Goal: Task Accomplishment & Management: Complete application form

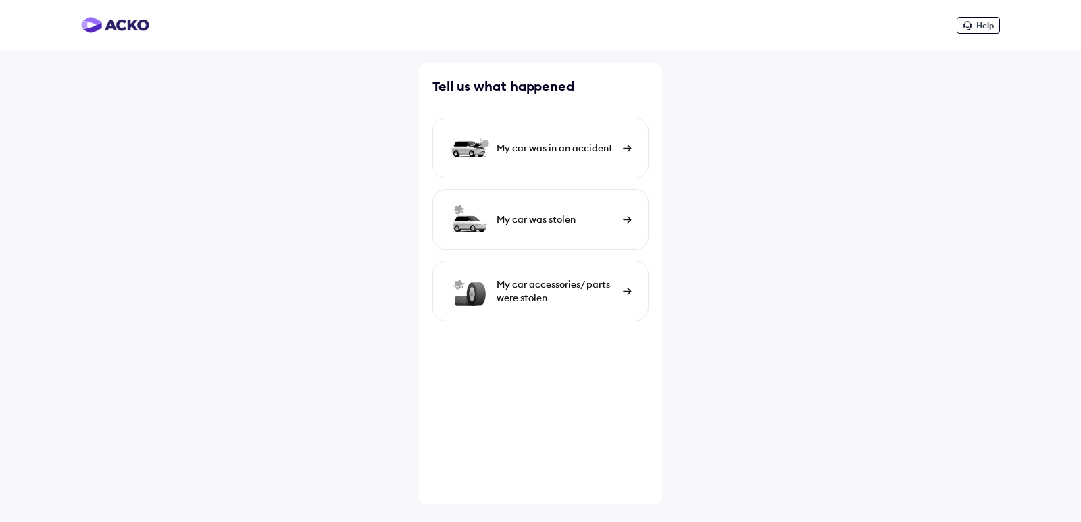
click at [601, 141] on div "My car was in an accident" at bounding box center [540, 148] width 216 height 61
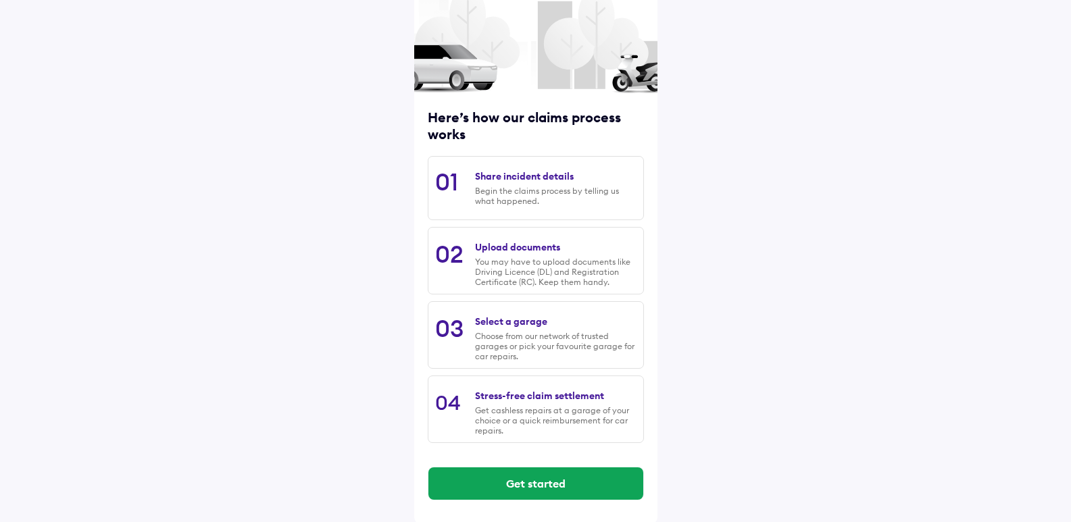
scroll to position [83, 0]
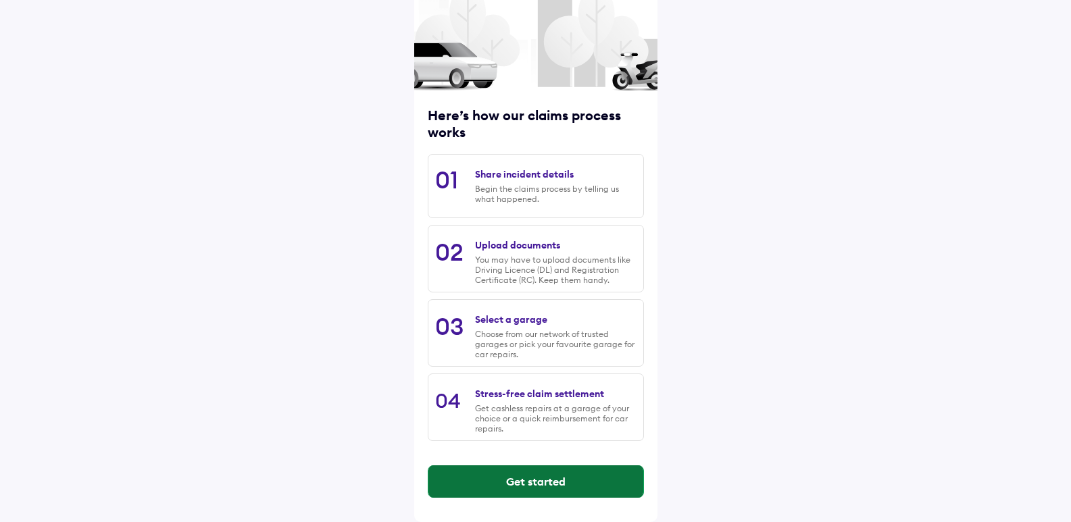
click at [525, 481] on button "Get started" at bounding box center [535, 482] width 215 height 32
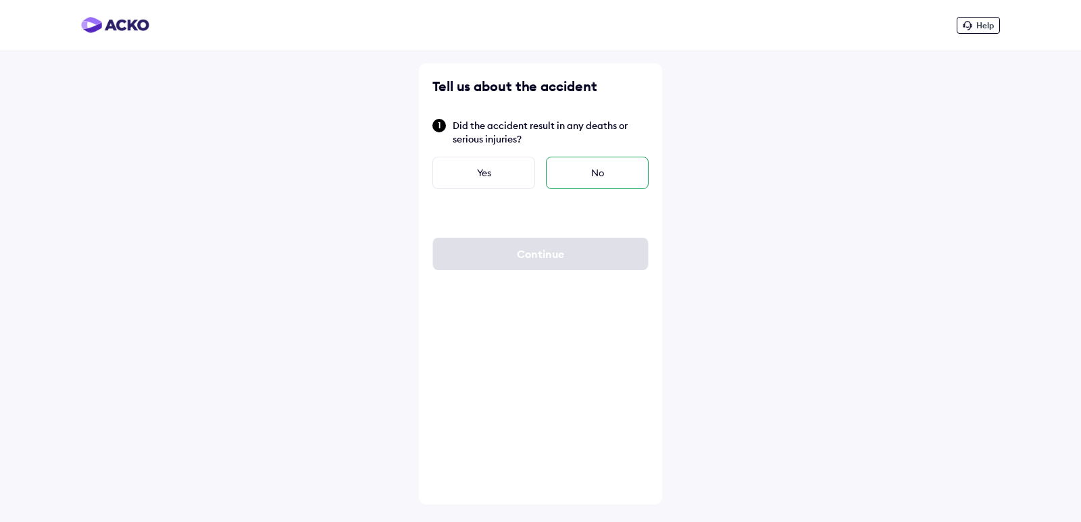
click at [560, 165] on div "No" at bounding box center [597, 173] width 103 height 32
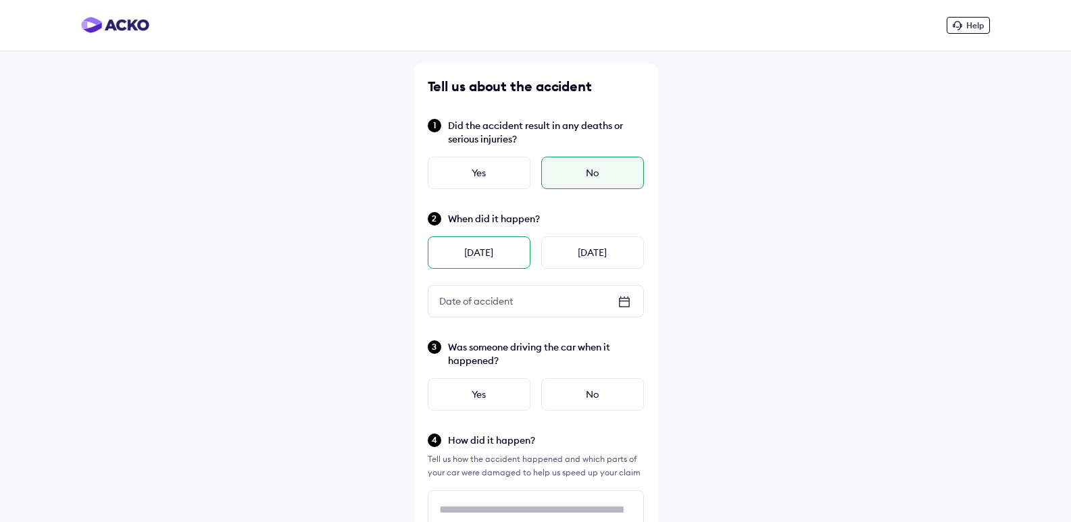
click at [493, 259] on div "[DATE]" at bounding box center [479, 253] width 103 height 32
click at [588, 390] on div "No" at bounding box center [592, 394] width 103 height 32
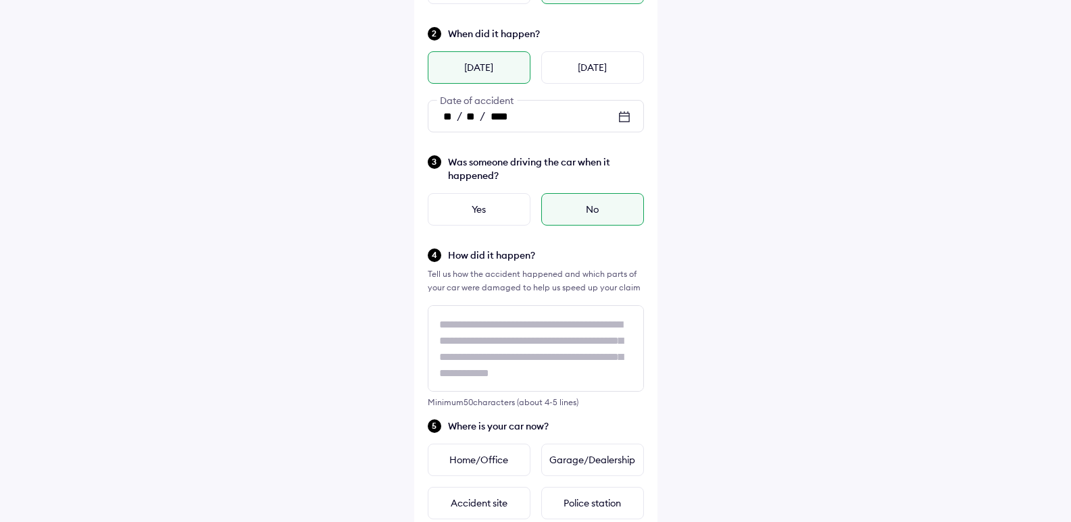
scroll to position [187, 0]
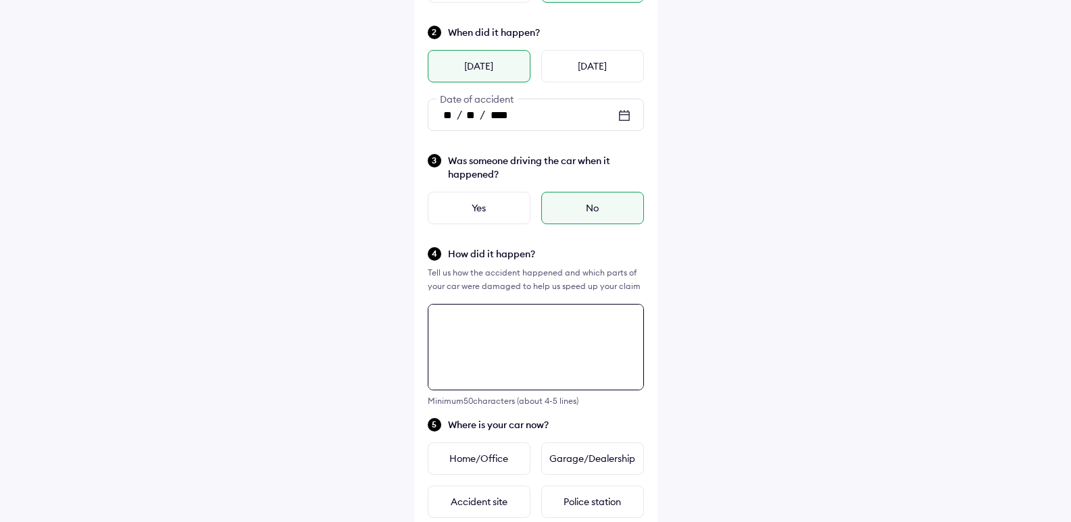
click at [462, 322] on div "Tell us about the accident Did the accident result in any deaths or serious inj…" at bounding box center [535, 391] width 243 height 1028
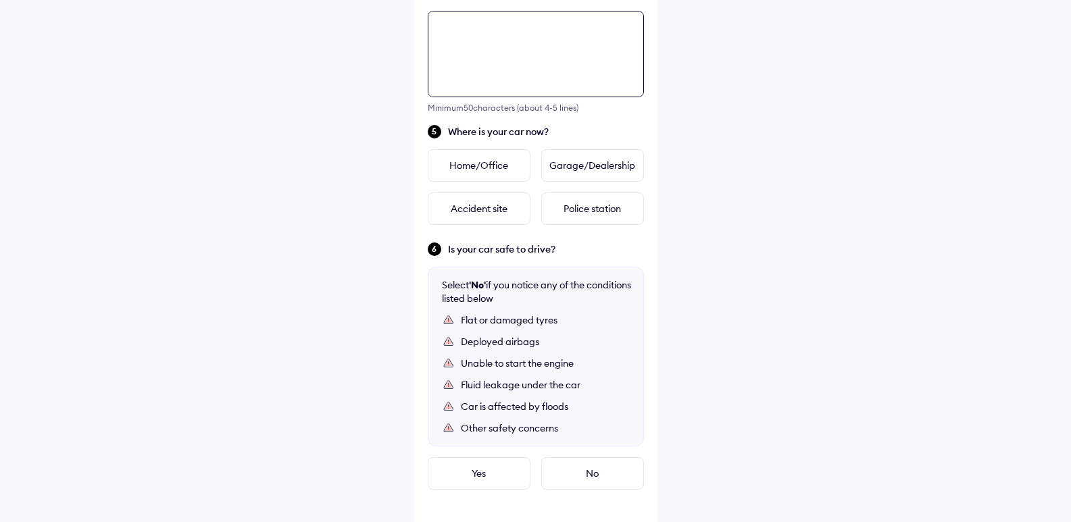
scroll to position [491, 0]
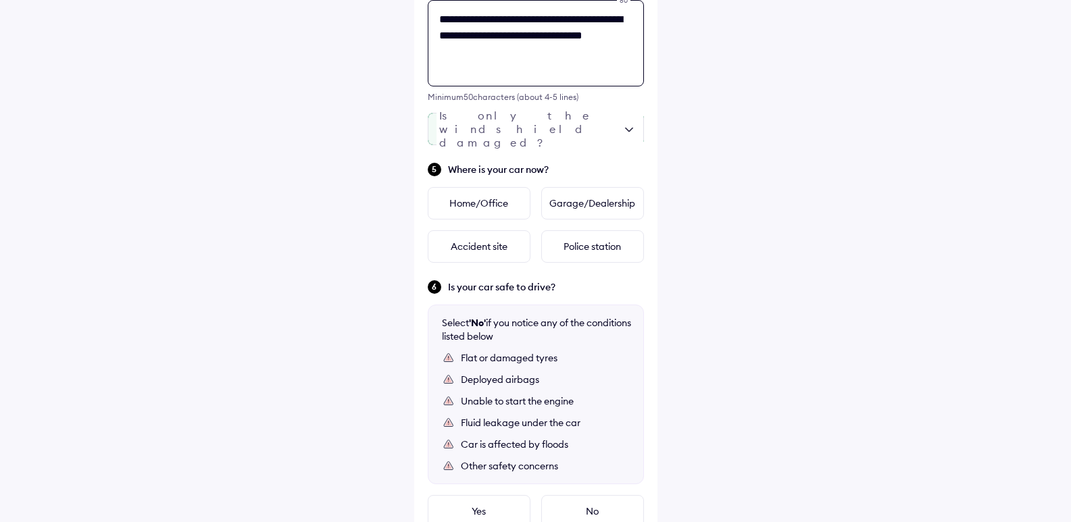
type textarea "**********"
click at [625, 124] on div at bounding box center [536, 129] width 216 height 32
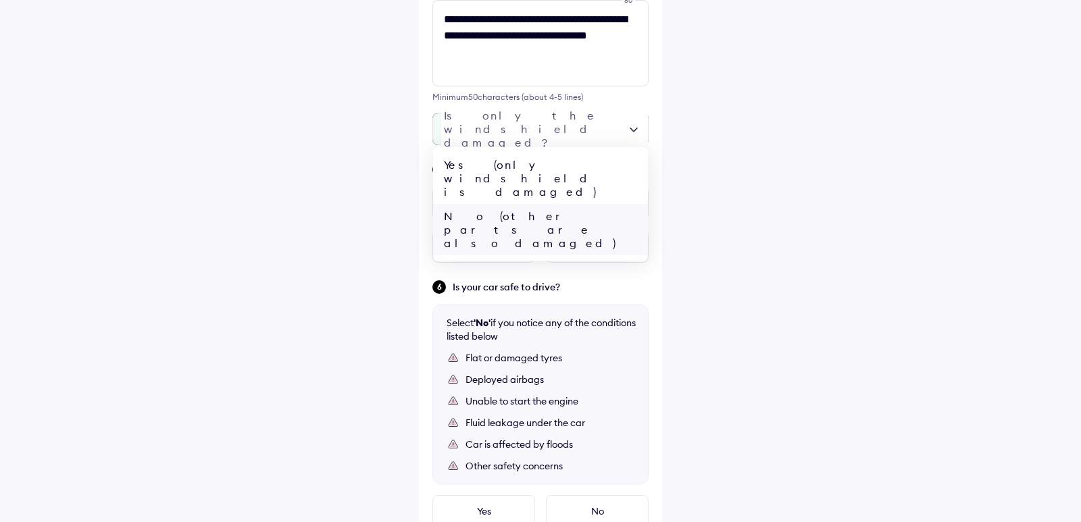
click at [597, 204] on div "No (other parts are also damaged)" at bounding box center [540, 229] width 215 height 51
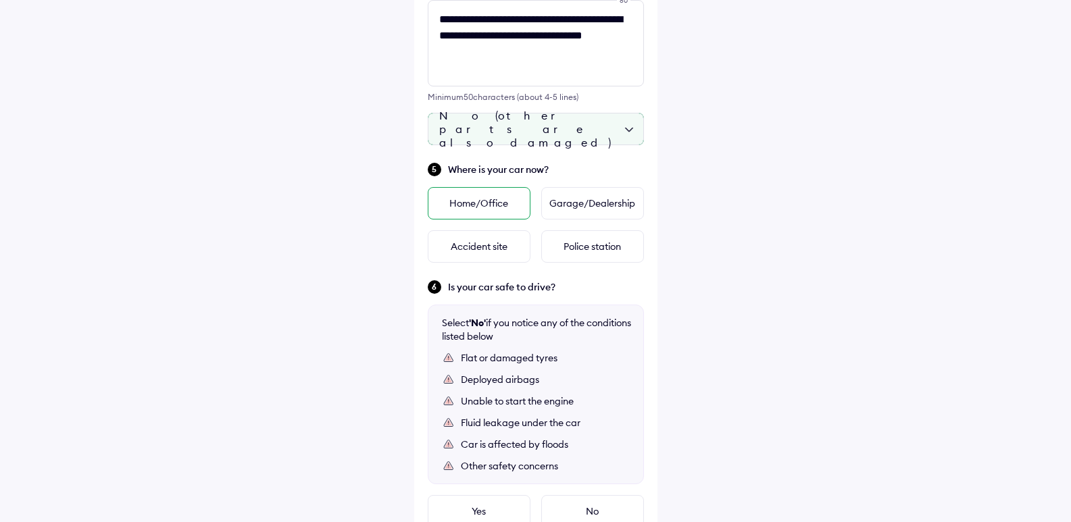
click at [493, 212] on div "Home/Office" at bounding box center [479, 203] width 103 height 32
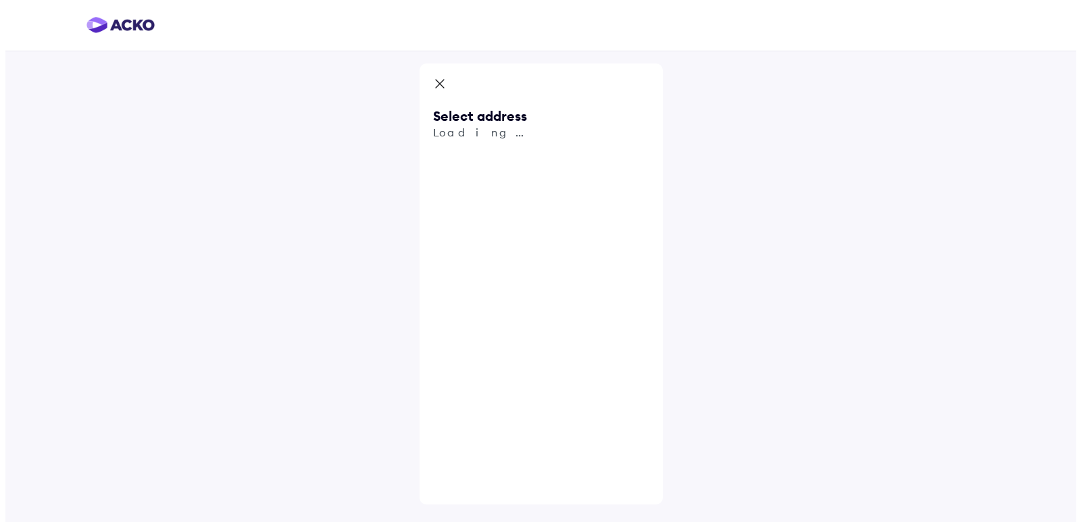
scroll to position [0, 0]
click at [468, 156] on input "text" at bounding box center [540, 157] width 216 height 31
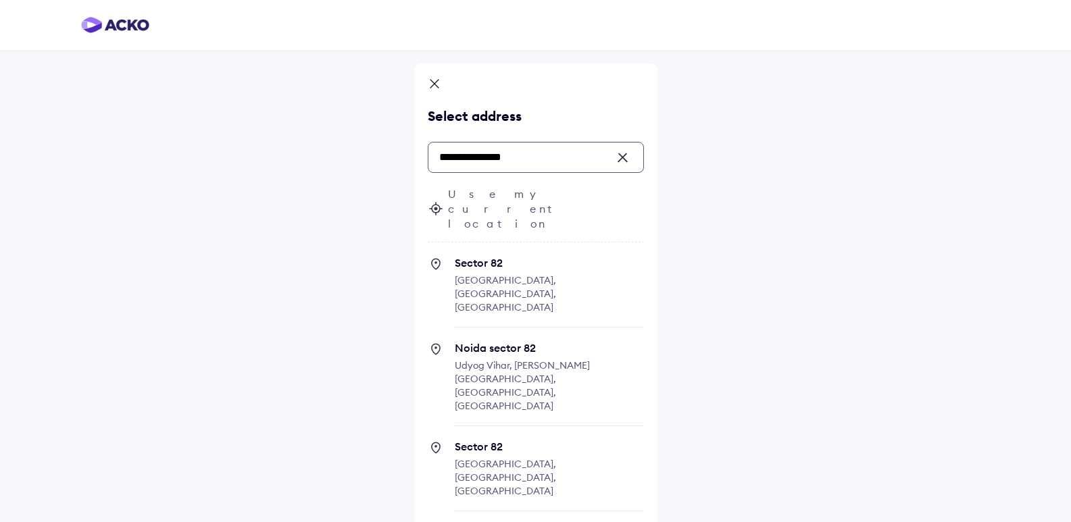
click at [489, 256] on span "Sector 82" at bounding box center [549, 263] width 189 height 14
type input "**********"
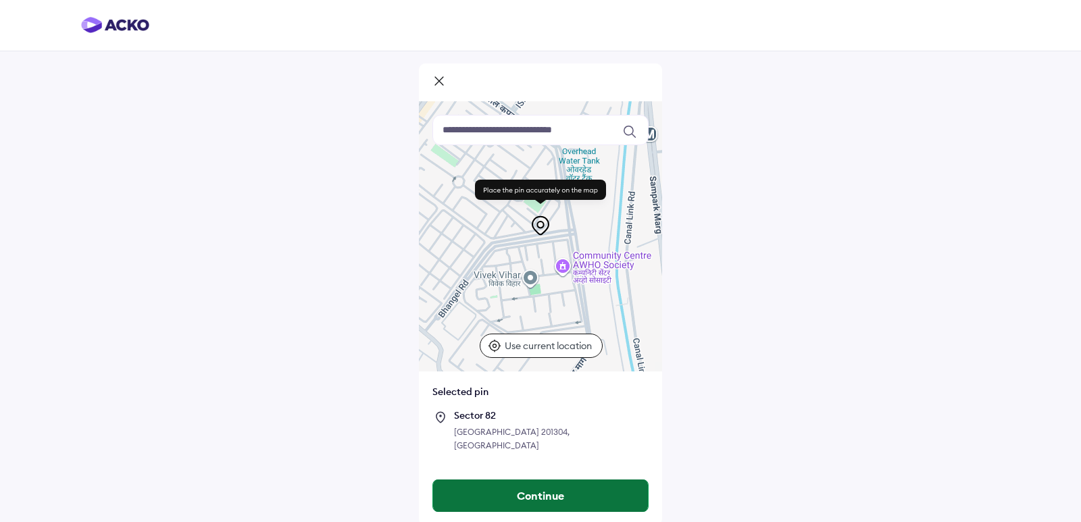
click at [544, 480] on button "Continue" at bounding box center [540, 496] width 215 height 32
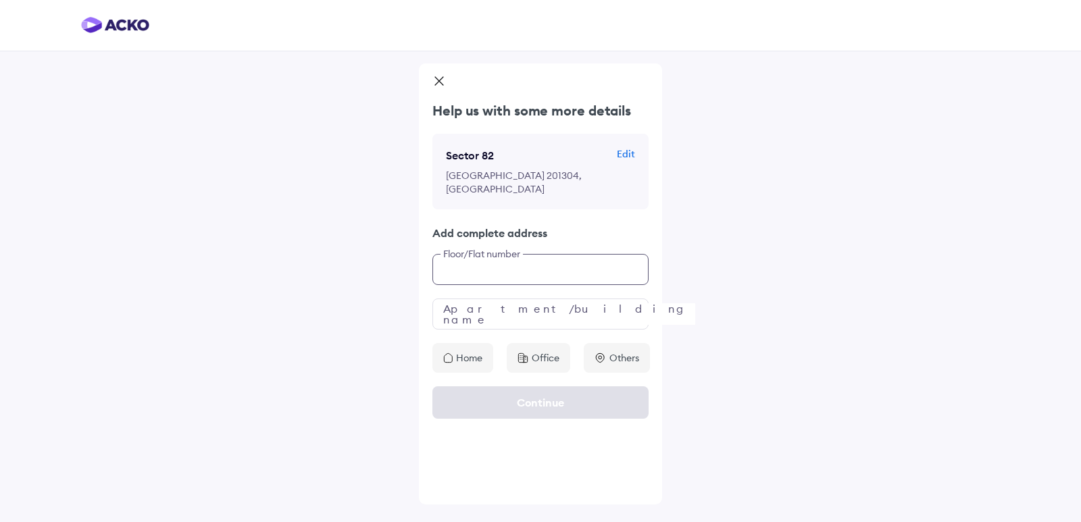
click at [536, 264] on input "text" at bounding box center [540, 269] width 216 height 31
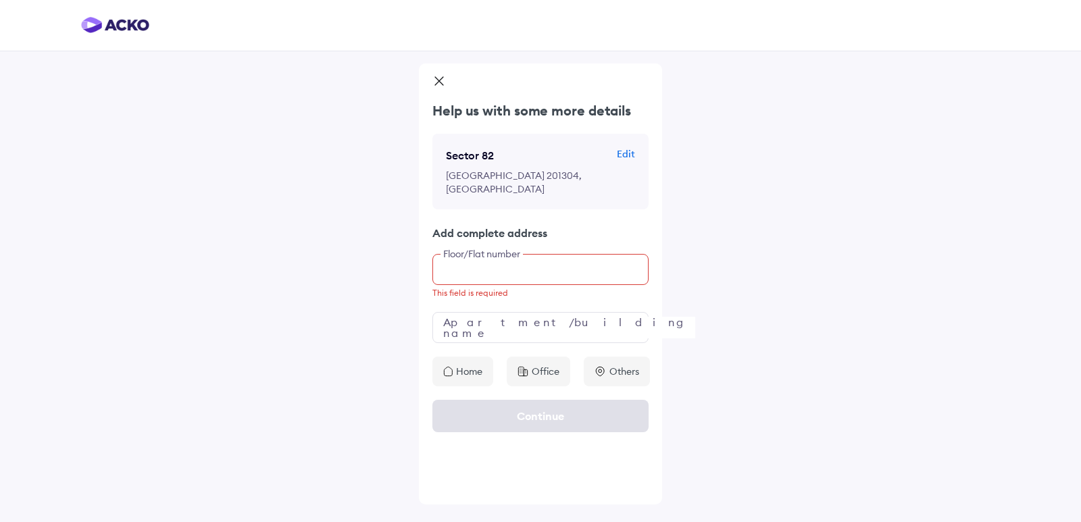
click at [493, 270] on input "text" at bounding box center [540, 269] width 216 height 31
